Goal: Information Seeking & Learning: Learn about a topic

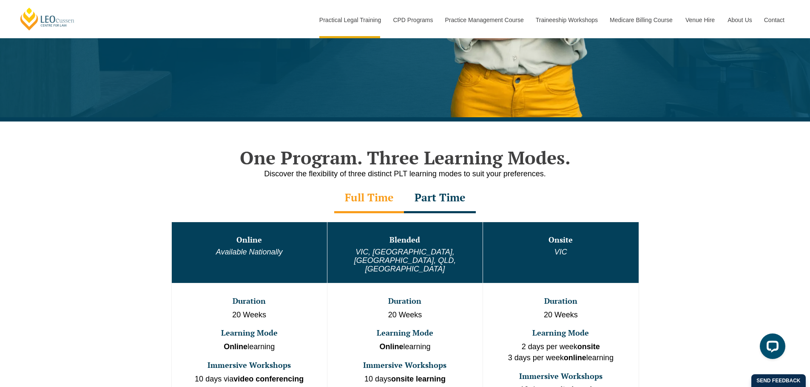
scroll to position [255, 0]
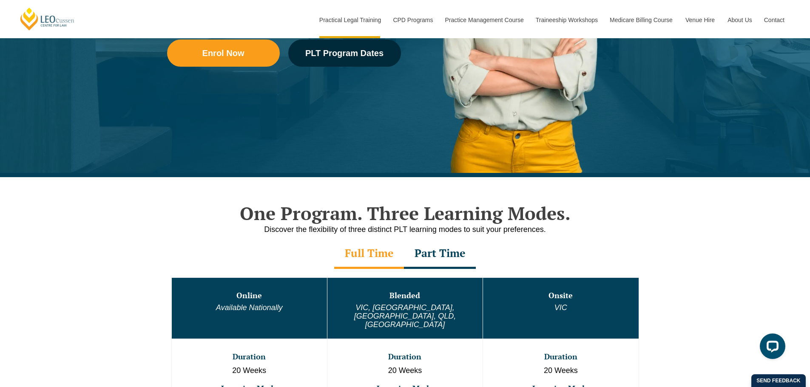
click at [425, 259] on div "Part Time" at bounding box center [440, 254] width 72 height 30
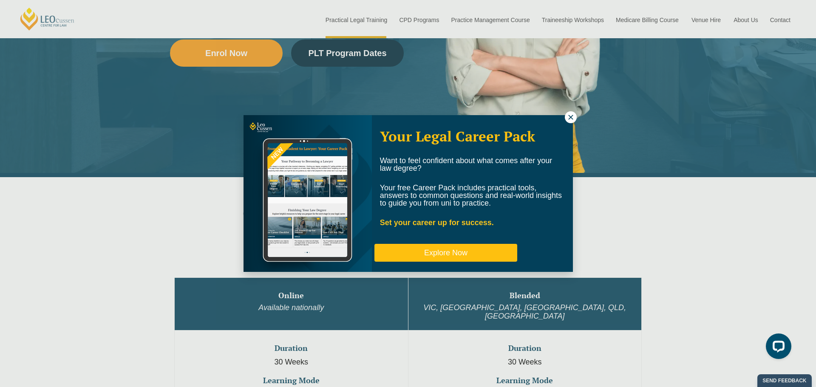
click at [380, 255] on button "Explore Now" at bounding box center [445, 253] width 143 height 18
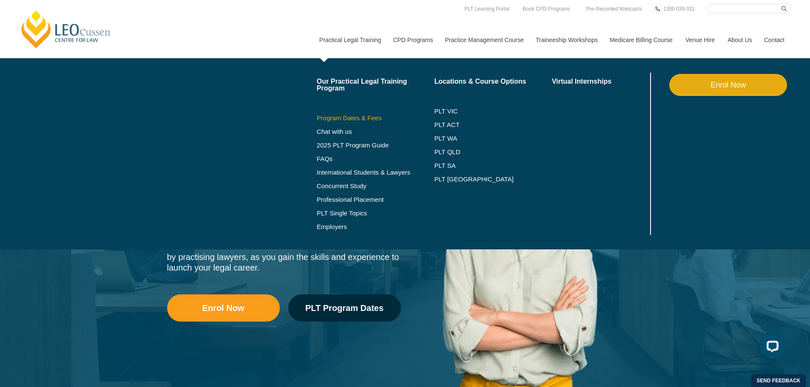
click at [356, 116] on link "Program Dates & Fees" at bounding box center [376, 118] width 118 height 7
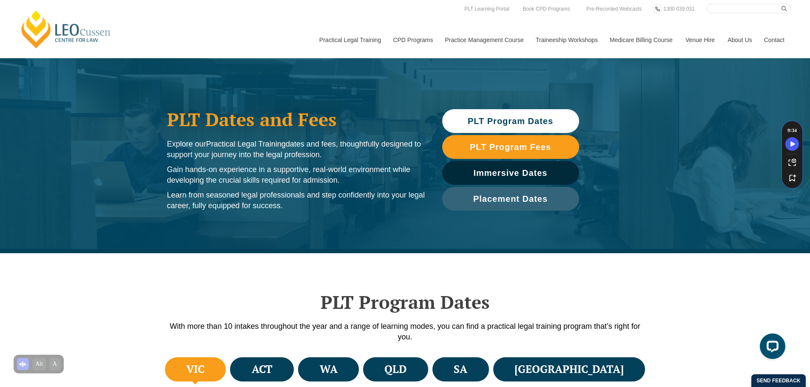
click at [45, 31] on link "[PERSON_NAME] Centre for Law" at bounding box center [66, 29] width 94 height 40
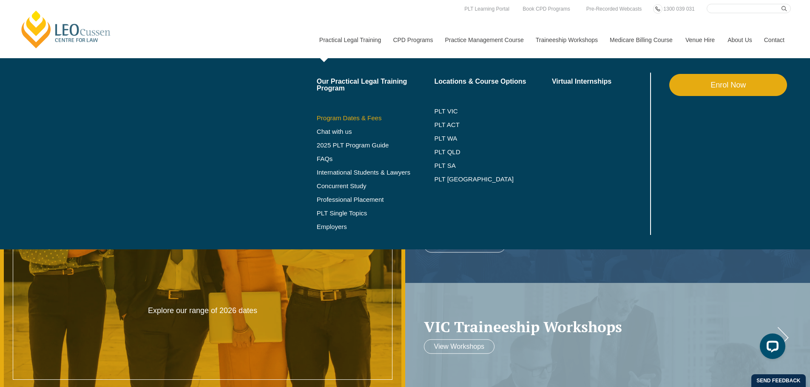
click at [349, 117] on link "Program Dates & Fees" at bounding box center [376, 118] width 118 height 7
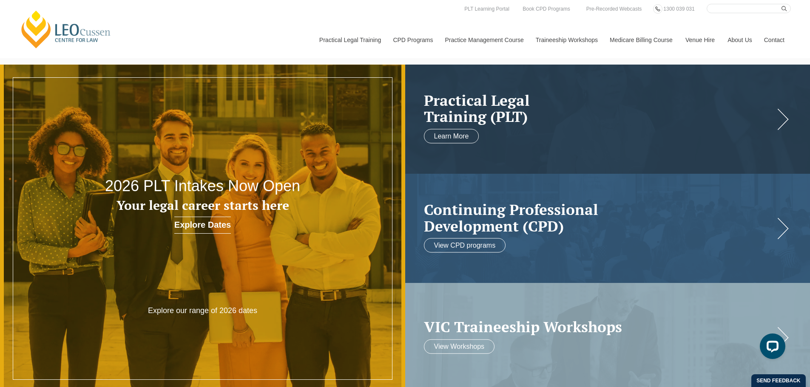
click at [60, 33] on link "[PERSON_NAME] Centre for Law" at bounding box center [66, 29] width 94 height 40
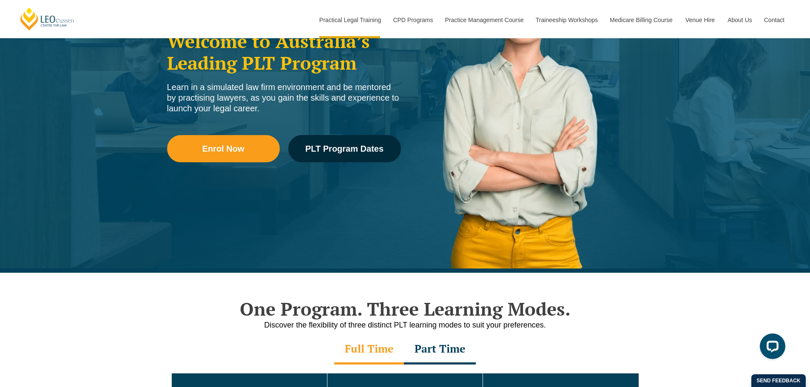
scroll to position [144, 0]
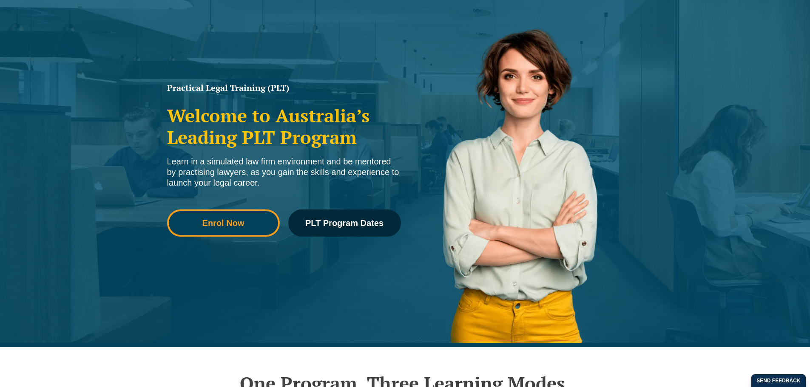
click at [232, 236] on div "Enrol Now PLT Program Dates" at bounding box center [284, 227] width 234 height 61
click at [241, 224] on span "Enrol Now" at bounding box center [223, 223] width 42 height 9
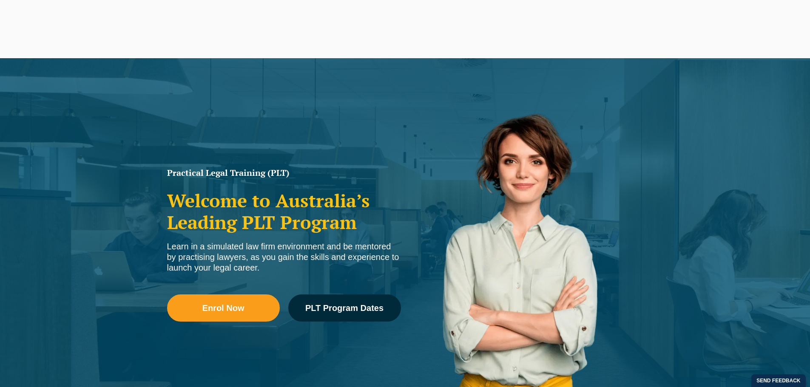
click at [350, 295] on link "PLT Program Dates" at bounding box center [344, 308] width 113 height 27
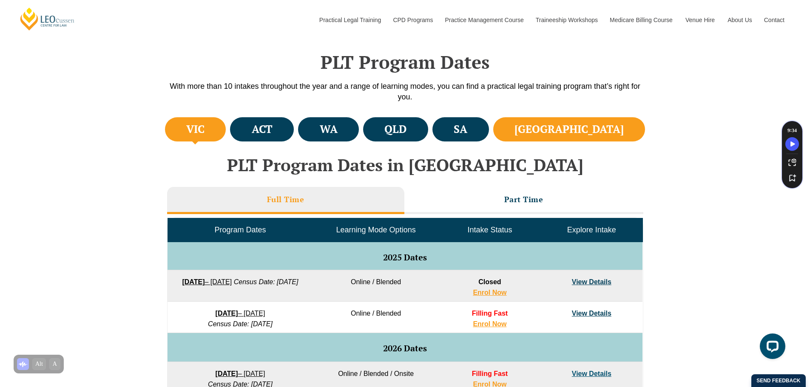
click at [623, 129] on li "[GEOGRAPHIC_DATA]" at bounding box center [569, 129] width 152 height 24
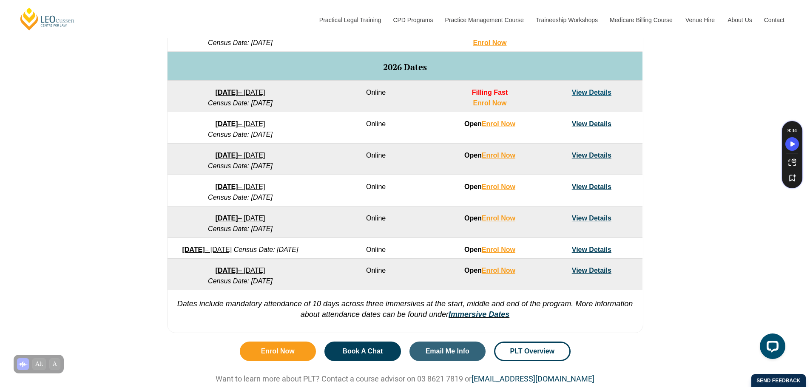
scroll to position [445, 0]
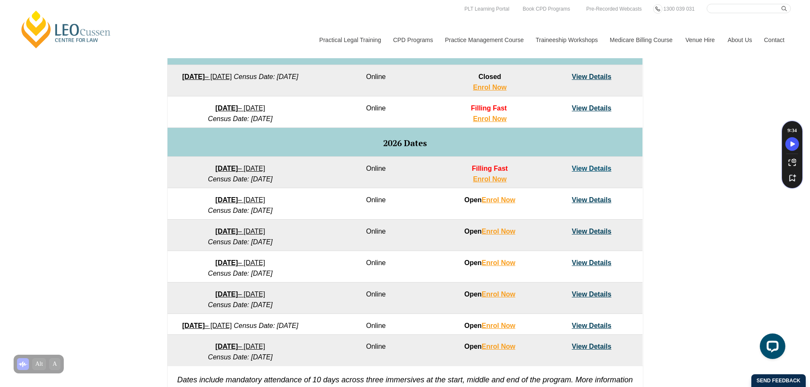
drag, startPoint x: 229, startPoint y: 200, endPoint x: 24, endPoint y: 167, distance: 207.5
click at [23, 166] on div "VIC ACT WA QLD SA NSW PLT Program Dates in Victoria Full Time Part Time Program…" at bounding box center [405, 162] width 810 height 504
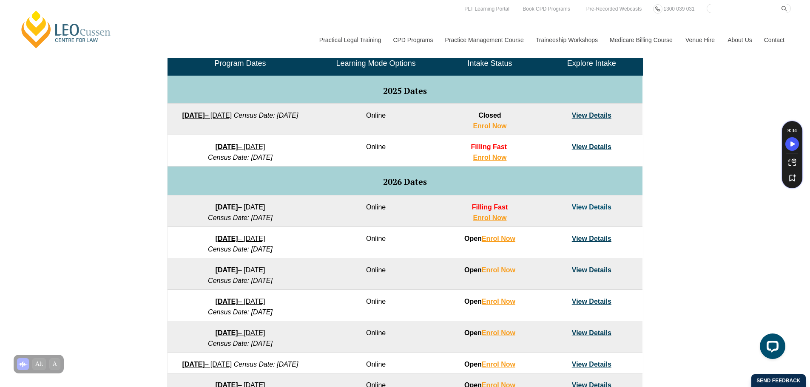
scroll to position [360, 0]
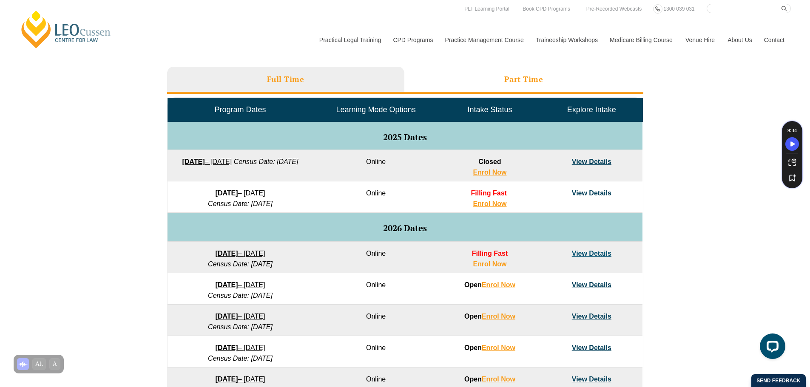
click at [489, 72] on li "Part Time" at bounding box center [523, 80] width 239 height 27
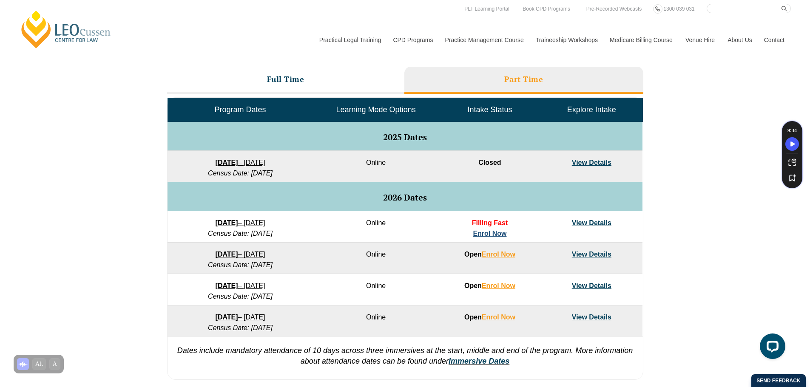
click at [497, 233] on link "Enrol Now" at bounding box center [490, 233] width 34 height 7
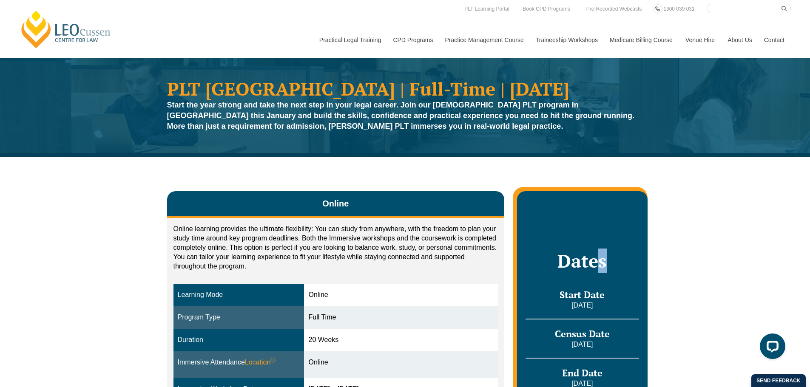
click at [605, 203] on div "Dates Start Date 27 January 2026 Census Date 23 February 2026 End Date 12 June …" at bounding box center [582, 350] width 130 height 319
click at [50, 19] on link "[PERSON_NAME] Centre for Law" at bounding box center [66, 29] width 94 height 40
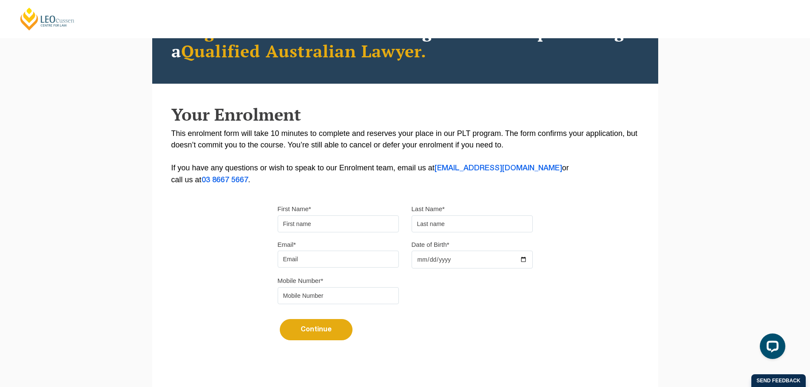
scroll to position [170, 0]
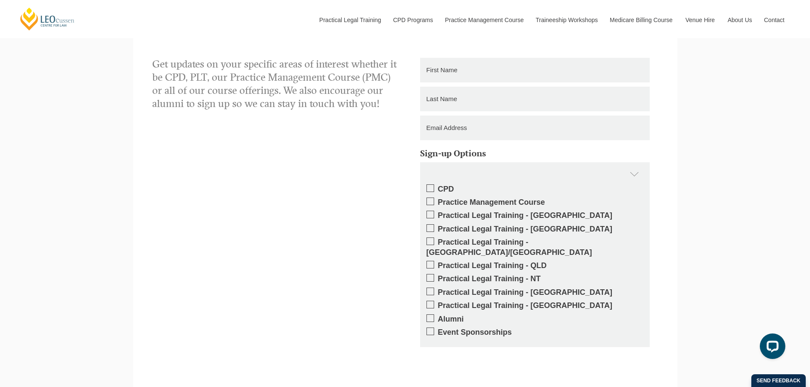
scroll to position [1403, 0]
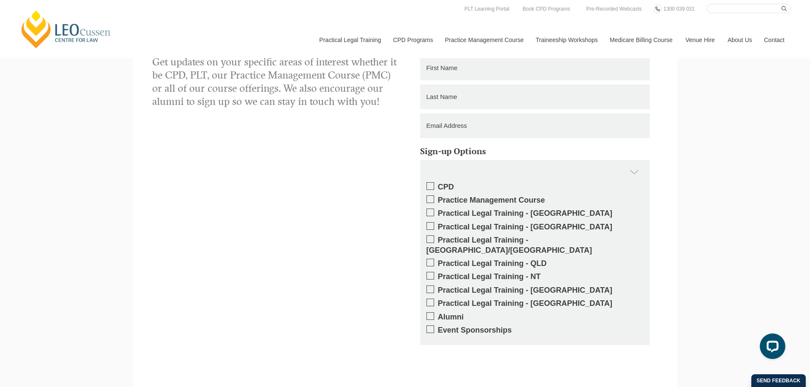
click at [77, 34] on link "[PERSON_NAME] Centre for Law" at bounding box center [66, 29] width 94 height 40
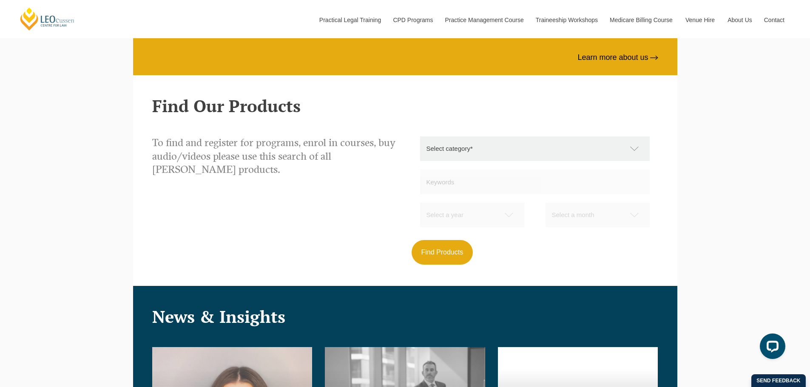
scroll to position [734, 0]
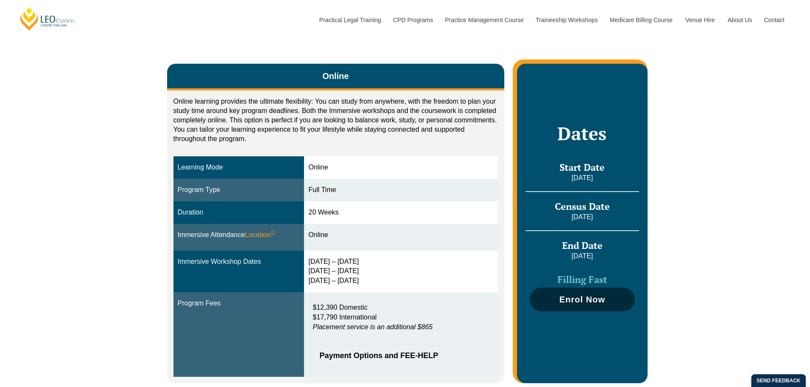
click at [585, 303] on span "Enrol Now" at bounding box center [582, 299] width 46 height 9
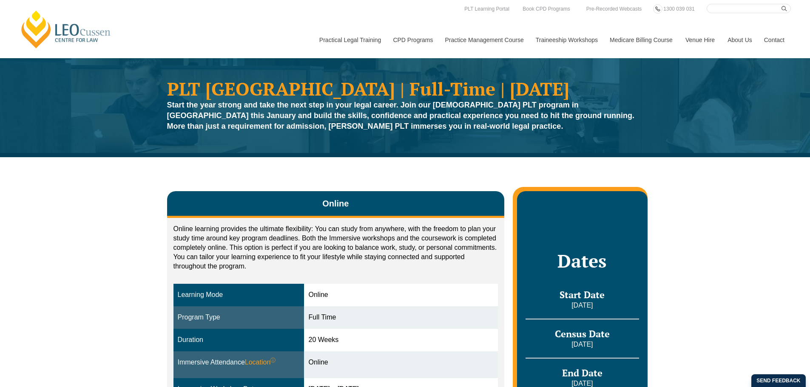
click at [77, 34] on link "[PERSON_NAME] Centre for Law" at bounding box center [66, 29] width 94 height 40
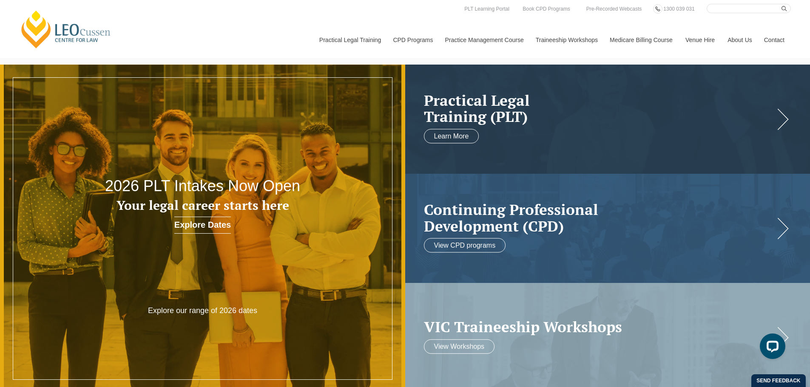
drag, startPoint x: 191, startPoint y: 198, endPoint x: 230, endPoint y: 192, distance: 39.2
click at [191, 198] on h3 "Your legal career starts here" at bounding box center [202, 205] width 243 height 14
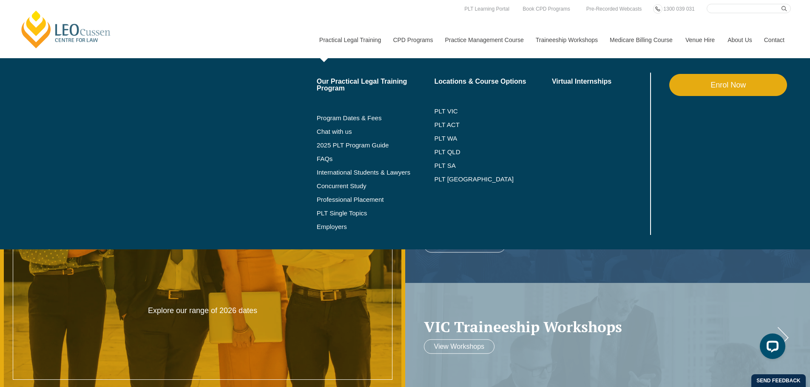
click at [349, 37] on link "Practical Legal Training" at bounding box center [350, 40] width 74 height 37
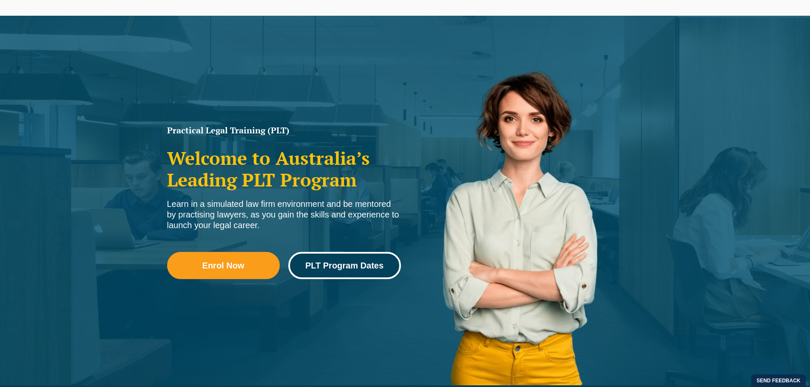
click at [372, 264] on span "PLT Program Dates" at bounding box center [344, 265] width 78 height 9
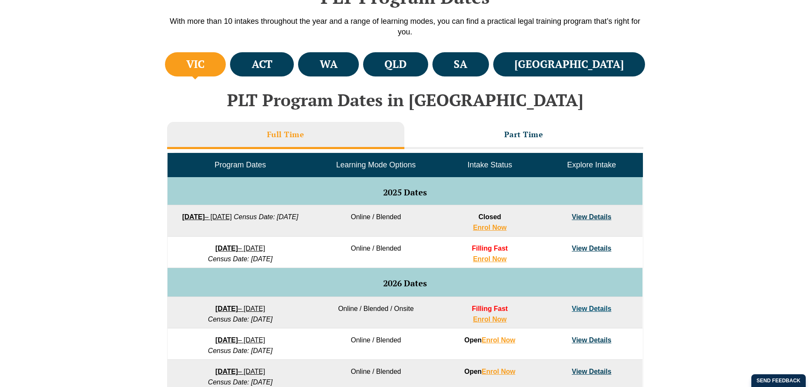
scroll to position [348, 0]
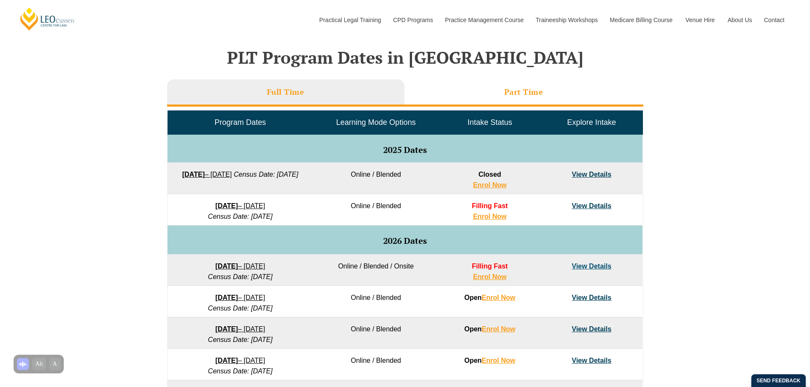
click at [484, 83] on li "Part Time" at bounding box center [523, 92] width 239 height 27
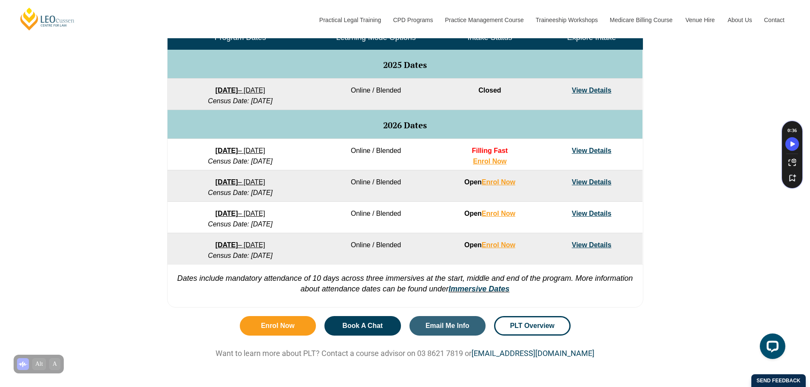
scroll to position [0, 0]
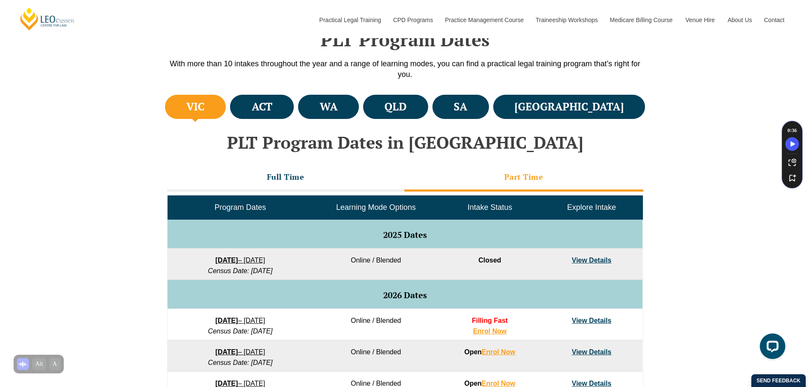
click at [525, 178] on h3 "Part Time" at bounding box center [523, 177] width 39 height 10
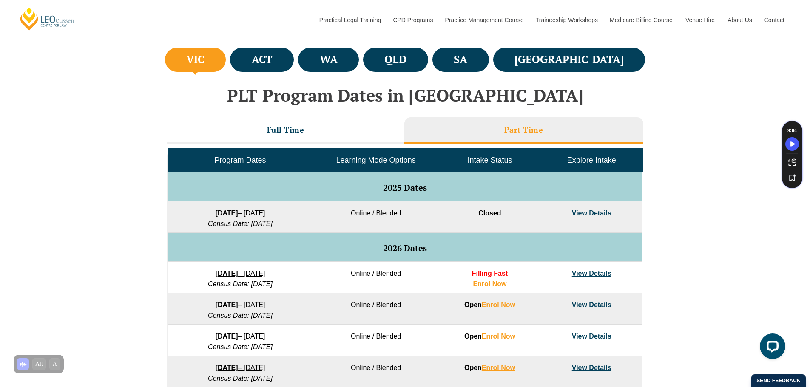
scroll to position [390, 0]
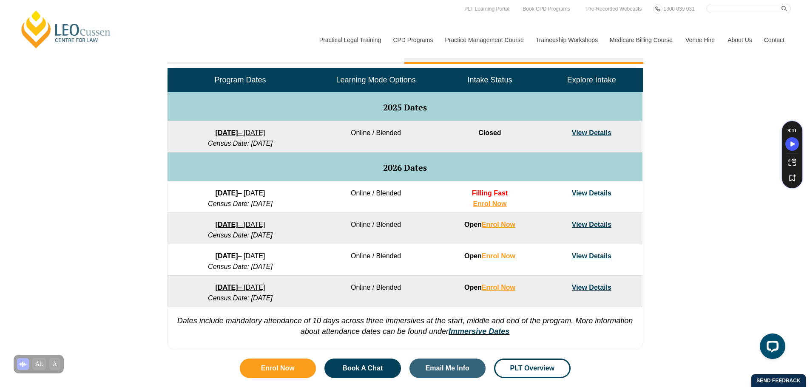
click at [108, 28] on link "[PERSON_NAME] Centre for Law" at bounding box center [66, 29] width 94 height 40
